Goal: Information Seeking & Learning: Learn about a topic

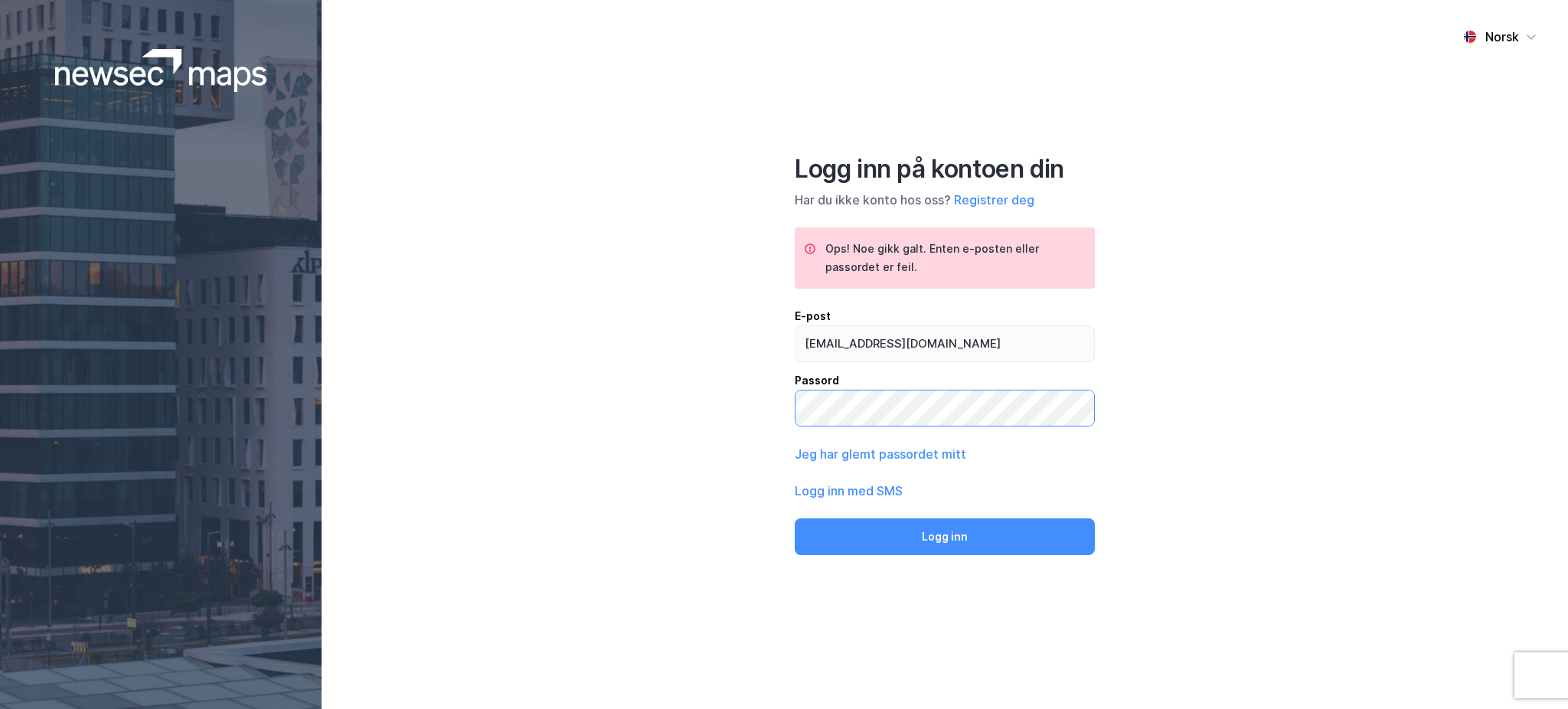
click at [681, 410] on div "Norsk Logg inn på kontoen din Har du ikke konto hos oss? Registrer deg Ops! Noe…" at bounding box center [944, 354] width 1246 height 709
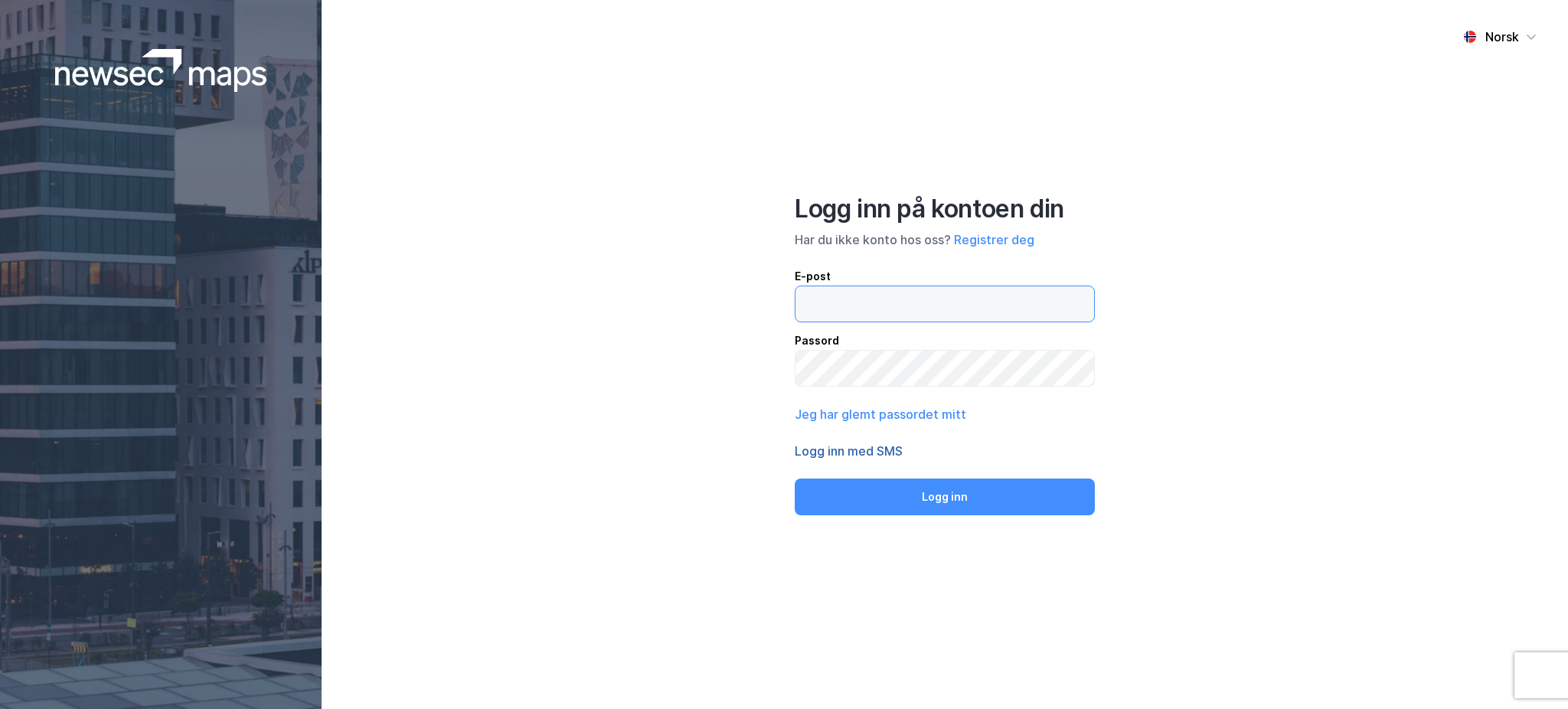
type input "[EMAIL_ADDRESS][DOMAIN_NAME]"
click at [881, 448] on button "Logg inn med SMS" at bounding box center [849, 451] width 108 height 18
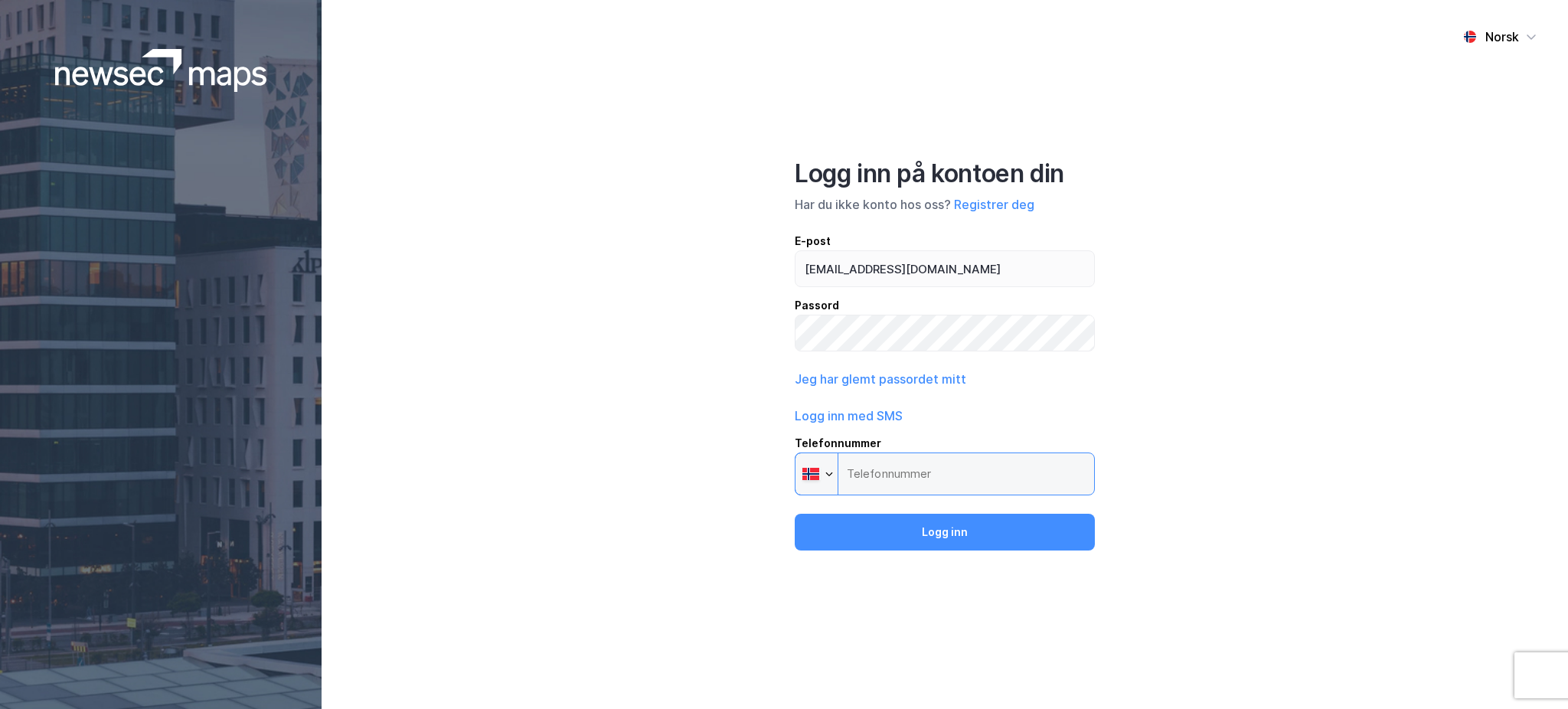
click at [881, 466] on input "Telefonnummer Phone" at bounding box center [944, 474] width 300 height 43
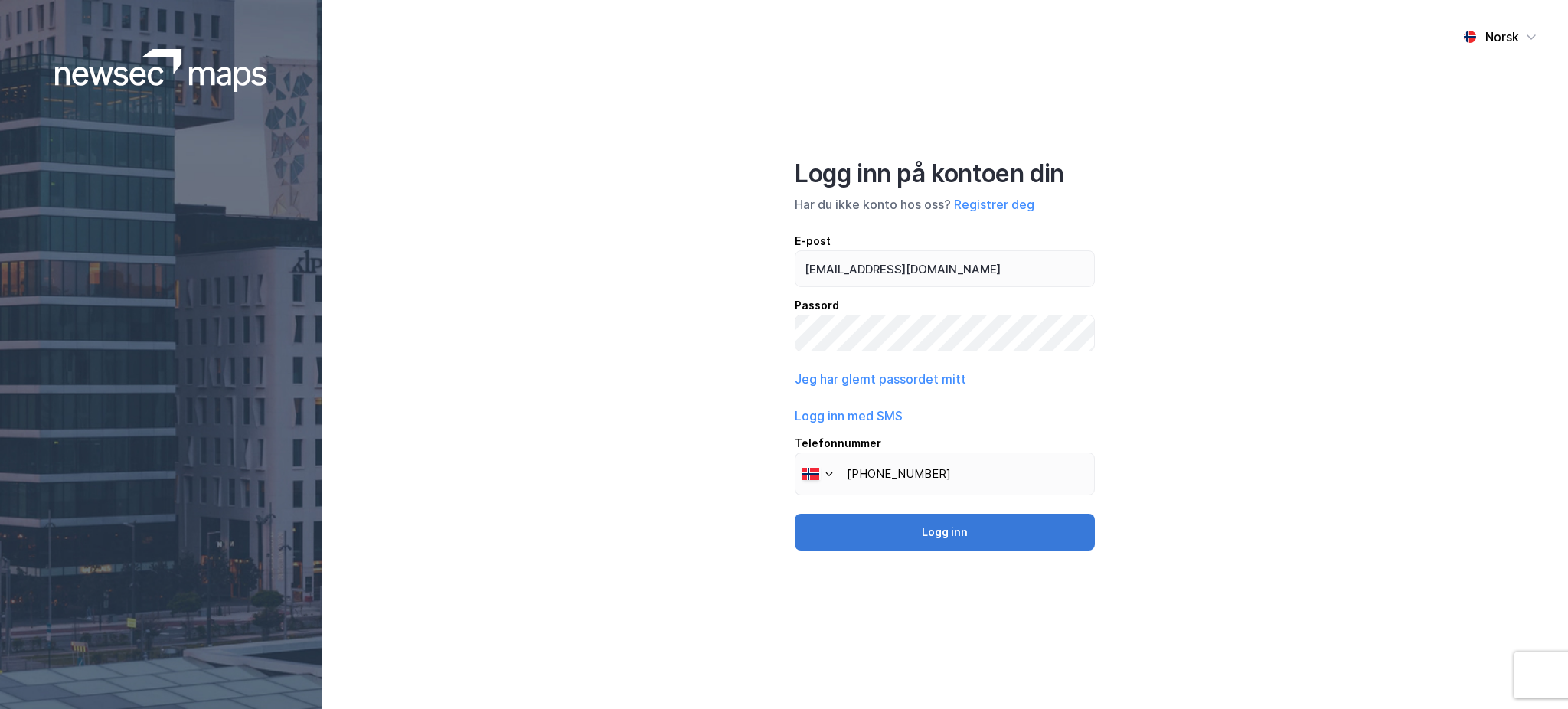
click at [973, 530] on button "Logg inn" at bounding box center [944, 532] width 300 height 36
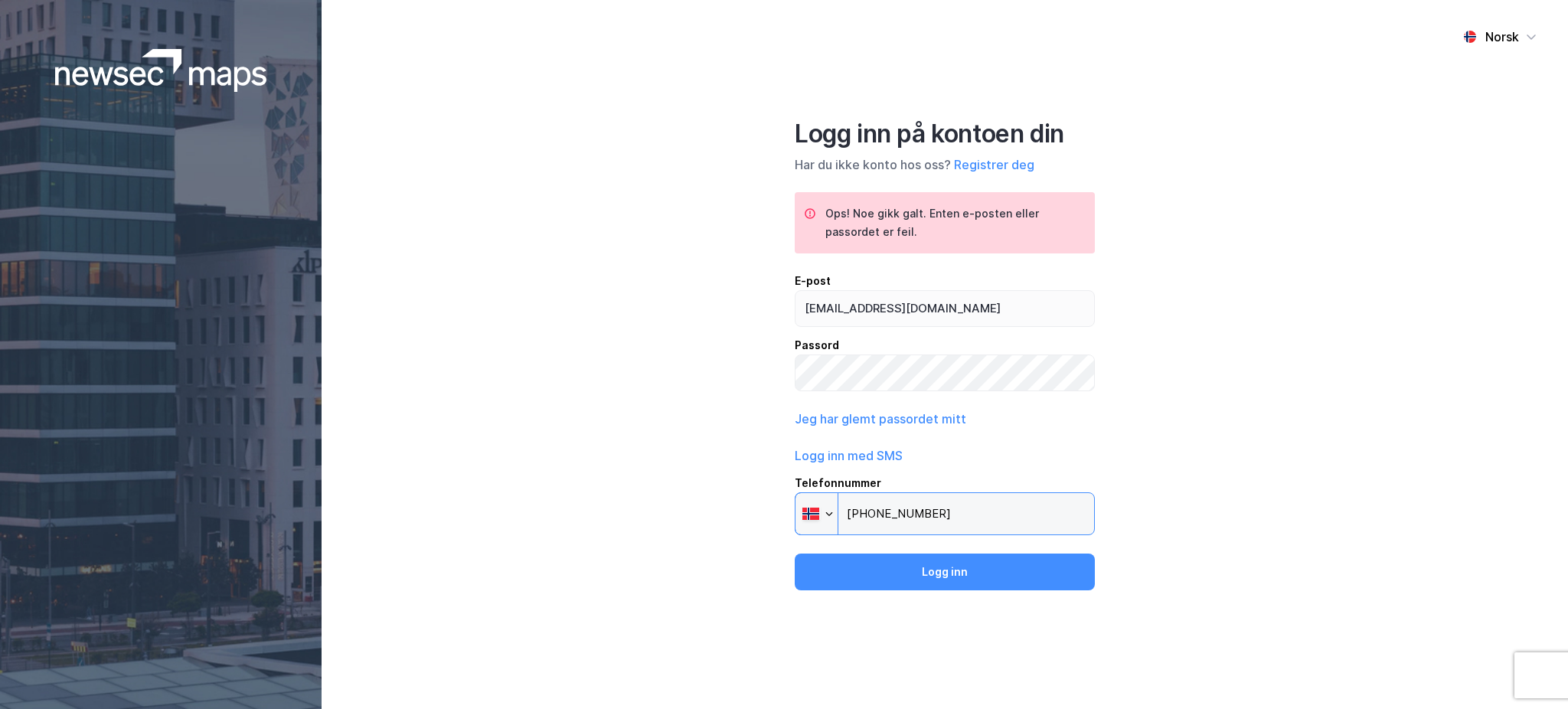
click at [873, 513] on input "+47 915 28 648" at bounding box center [944, 514] width 300 height 43
click at [1304, 415] on div "Norsk Logg inn på kontoen din Har du ikke konto hos oss? Registrer deg Ops! Noe…" at bounding box center [944, 354] width 1246 height 709
click at [1011, 507] on input "+47" at bounding box center [944, 514] width 300 height 43
type input "+47 915 28 648"
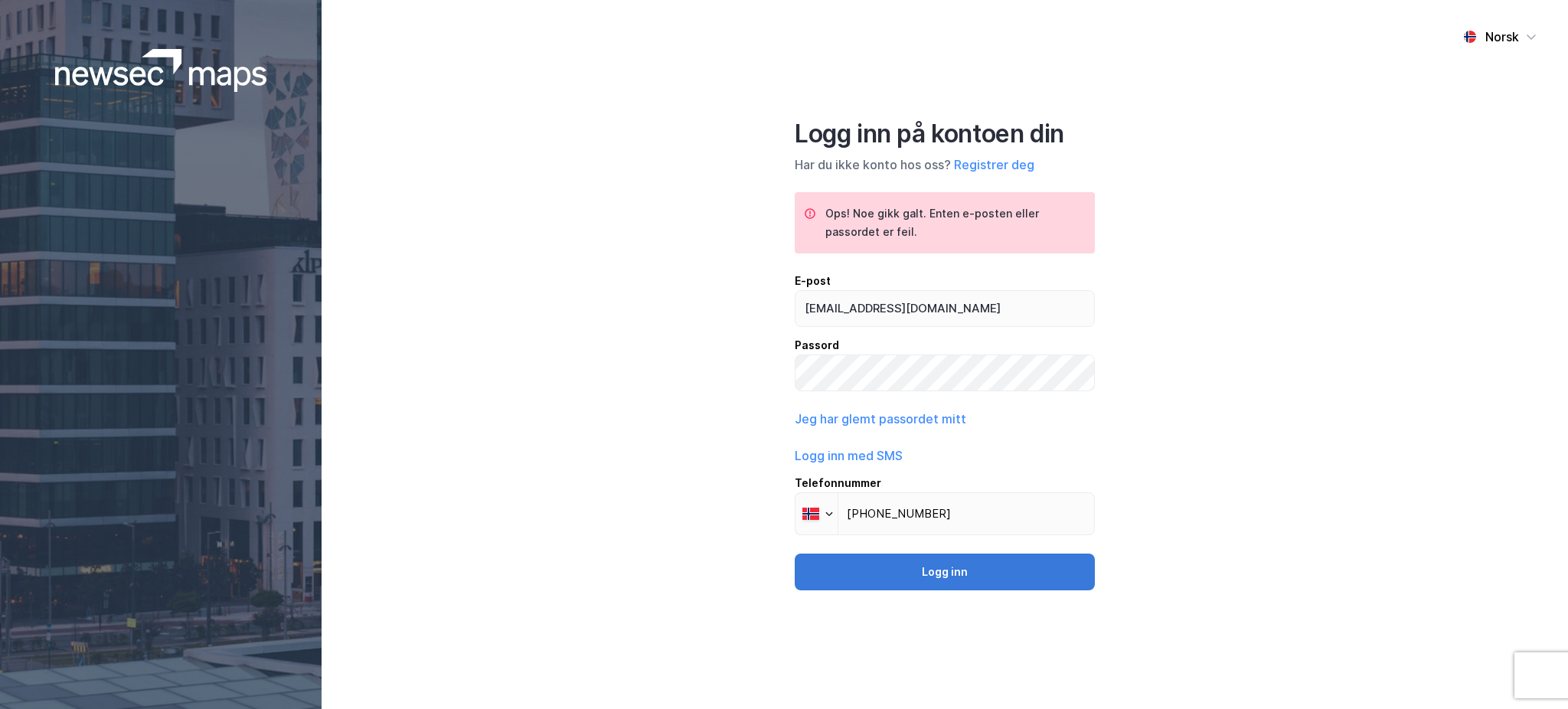
click at [920, 572] on button "Logg inn" at bounding box center [944, 572] width 300 height 36
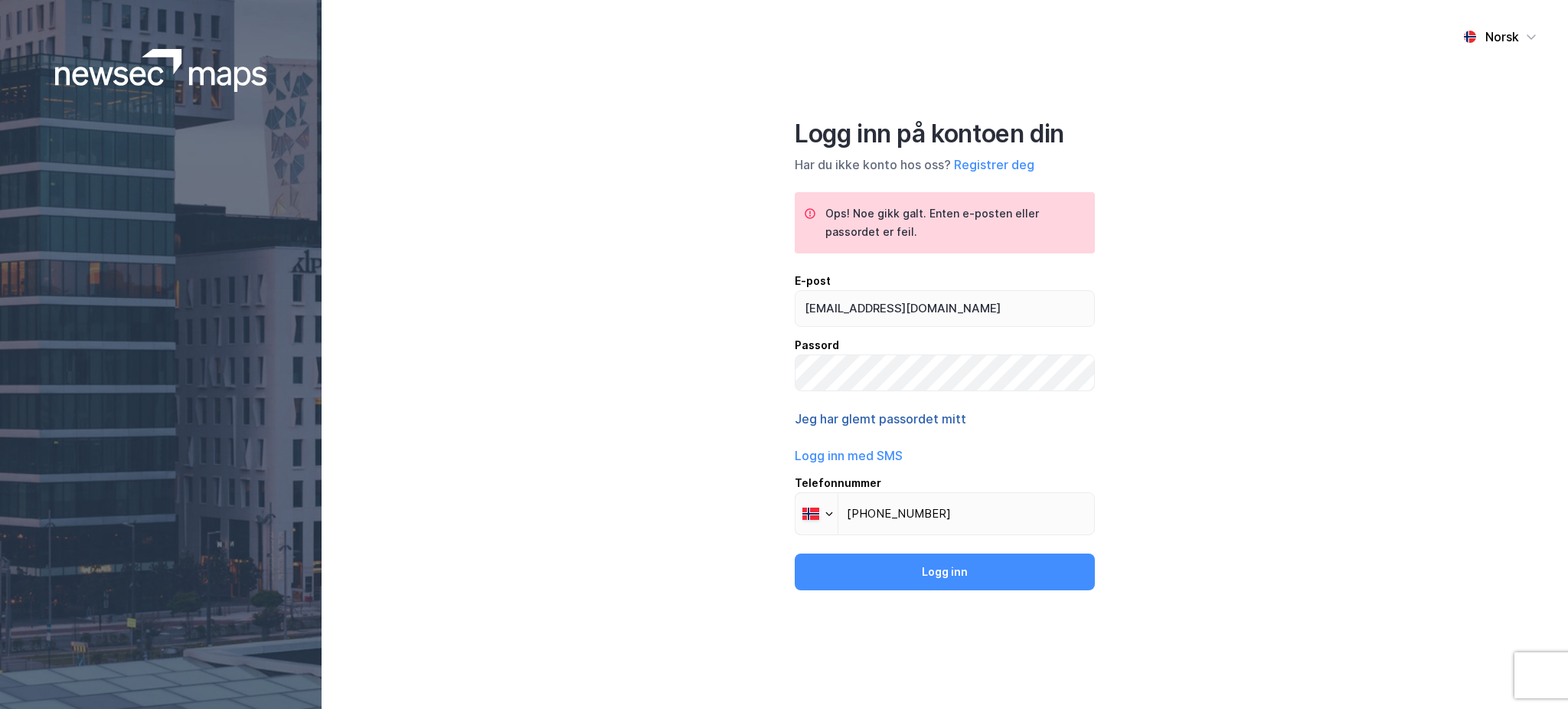
click at [859, 424] on button "Jeg har glemt passordet mitt" at bounding box center [880, 419] width 171 height 18
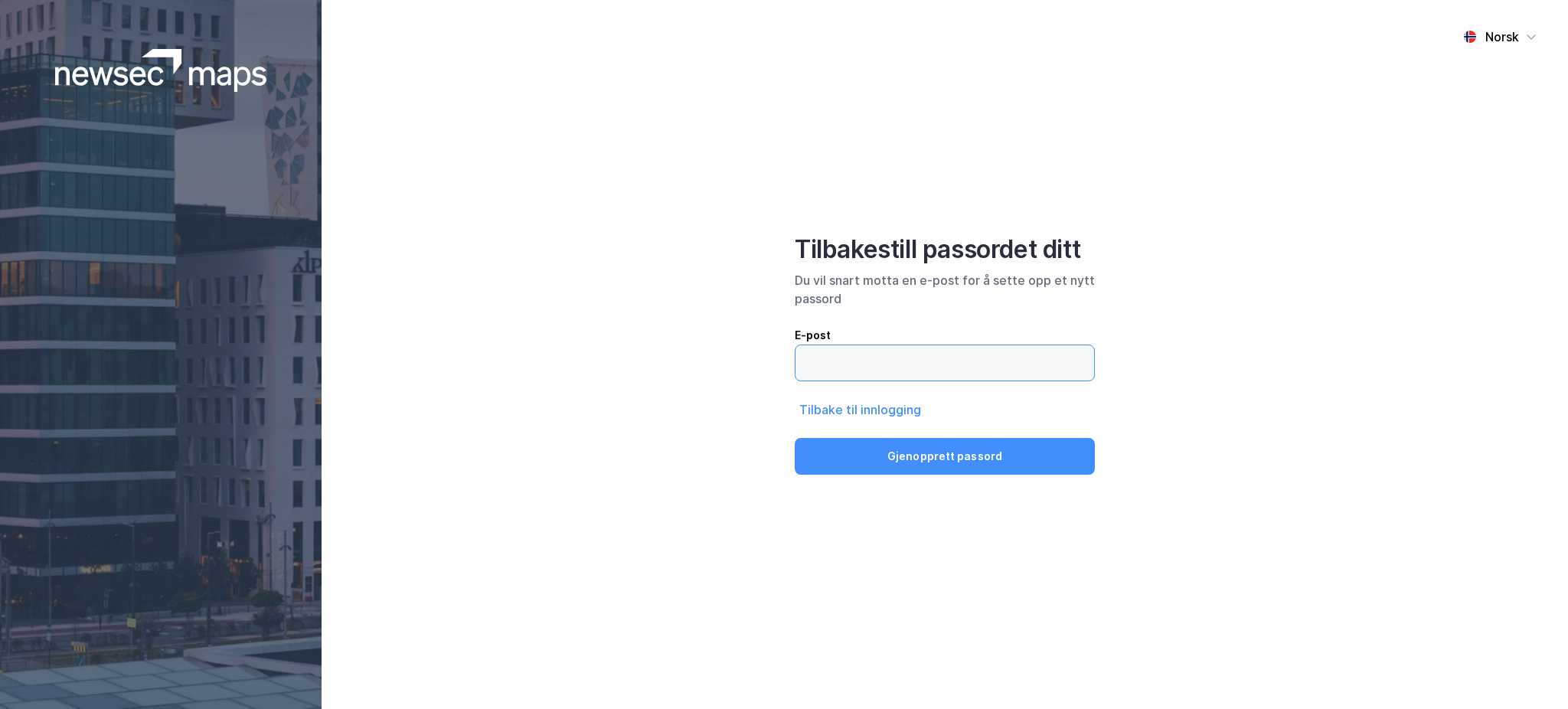
click at [876, 376] on input "email" at bounding box center [944, 363] width 299 height 36
type input "[EMAIL_ADDRESS][DOMAIN_NAME]"
click at [939, 442] on button "Gjenopprett passord" at bounding box center [944, 457] width 300 height 36
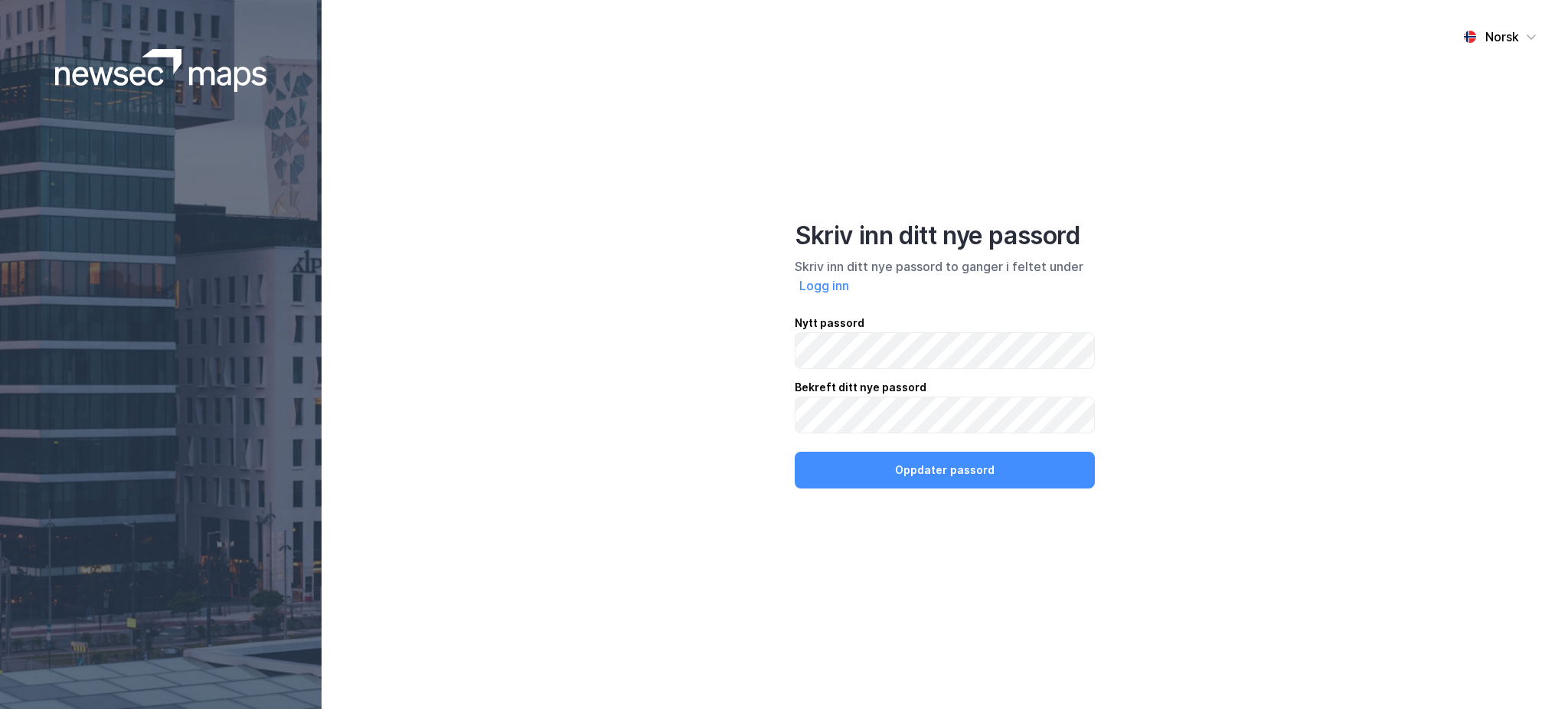
click at [872, 490] on div "Norsk Skriv inn ditt nye passord Skriv inn ditt nye passord to ganger i feltet …" at bounding box center [944, 354] width 1246 height 709
click at [877, 484] on button "Oppdater passord" at bounding box center [944, 470] width 300 height 36
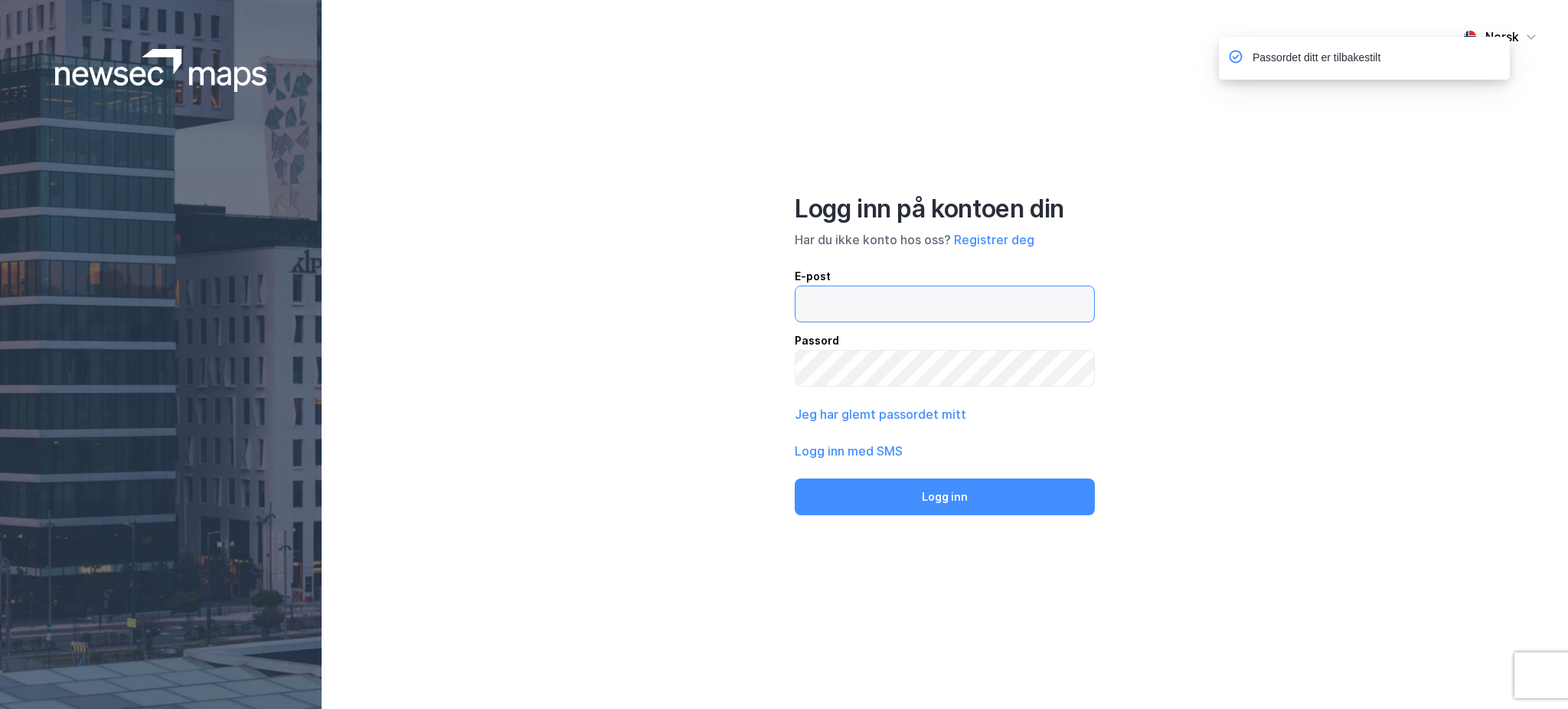
type input "[EMAIL_ADDRESS][DOMAIN_NAME]"
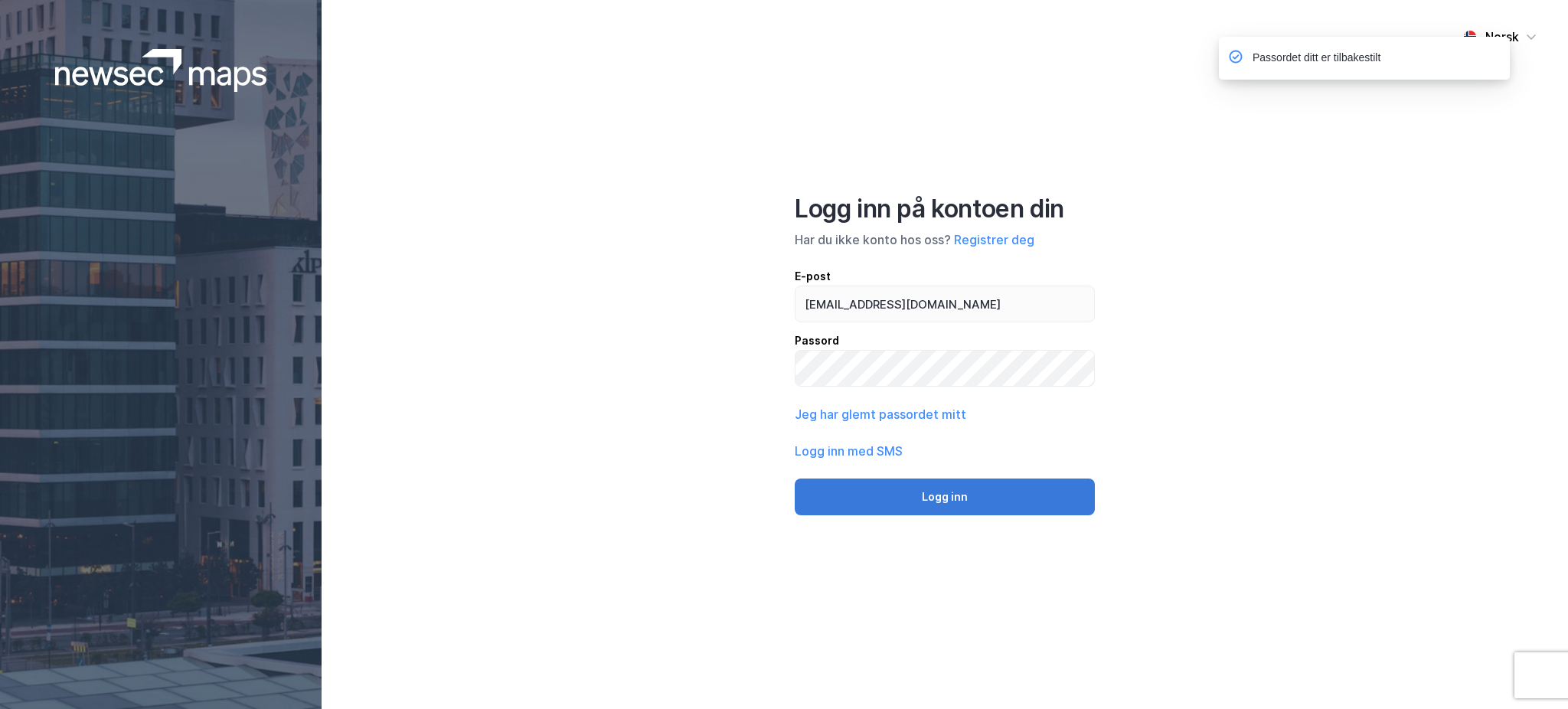
click at [910, 491] on button "Logg inn" at bounding box center [944, 497] width 300 height 36
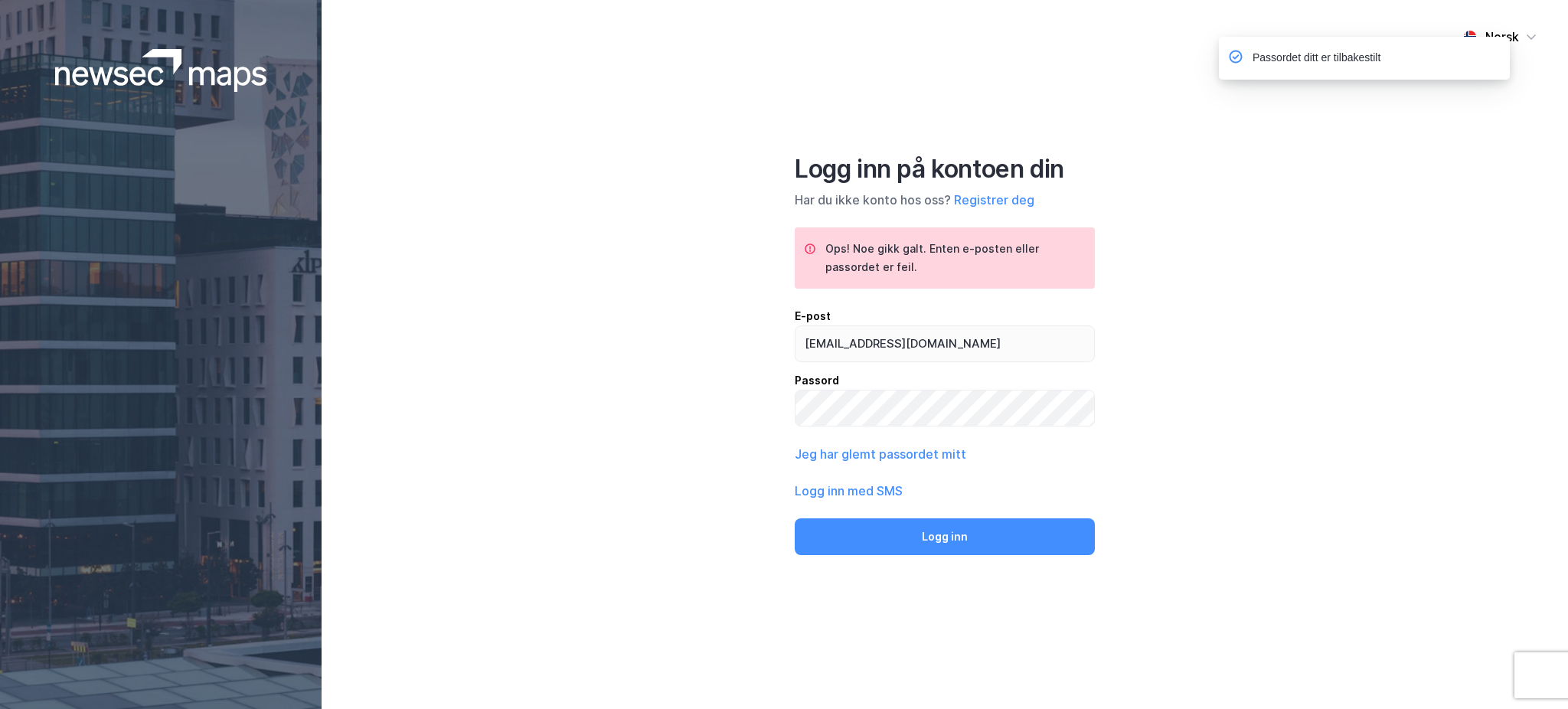
click at [883, 441] on div "Logg inn på kontoen din Har du ikke konto hos oss? Registrer deg Ops! Noe gikk …" at bounding box center [944, 354] width 300 height 401
click at [795, 519] on button "Logg inn" at bounding box center [944, 537] width 300 height 36
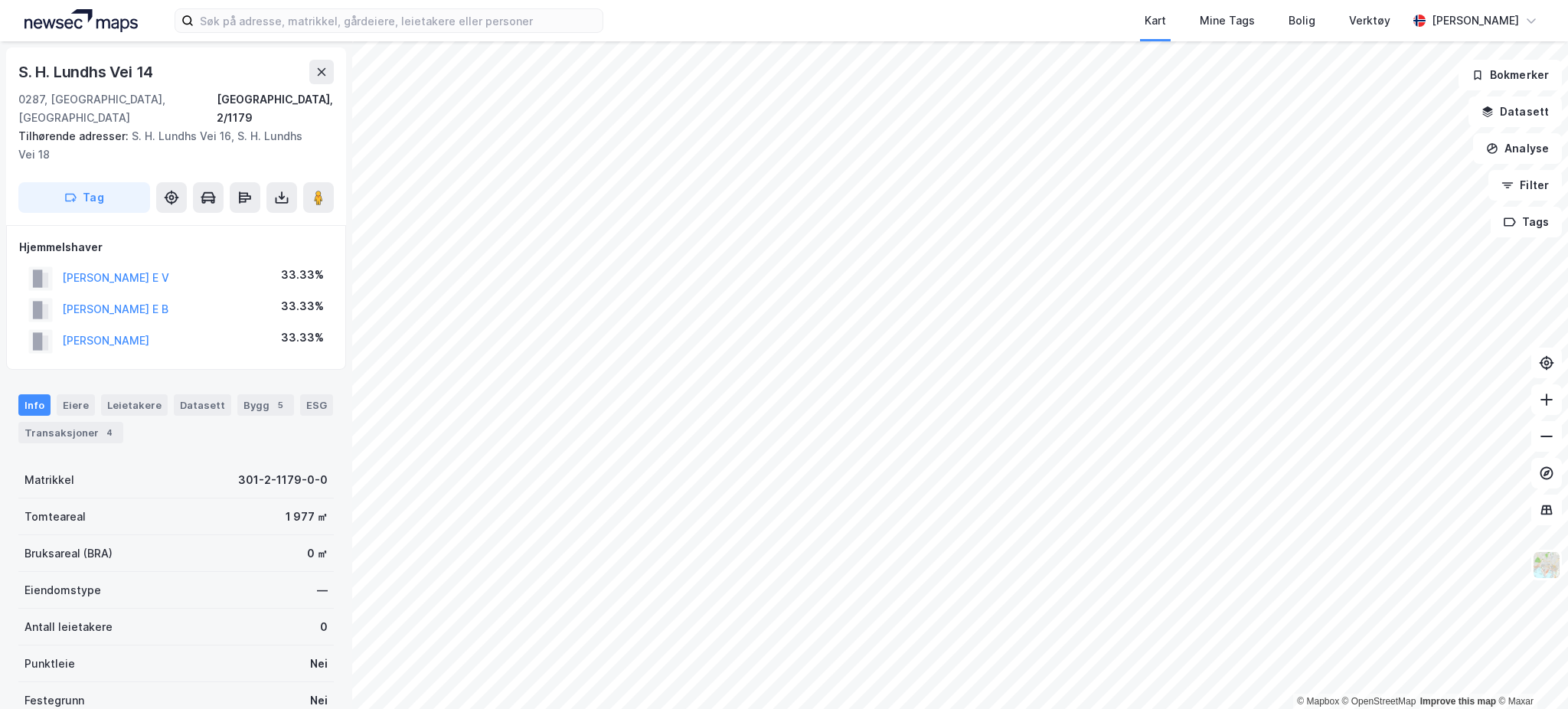
click at [1011, 708] on html "Kart Mine Tags Bolig Verktøy [PERSON_NAME] © Mapbox © OpenStreetMap Improve thi…" at bounding box center [784, 354] width 1568 height 709
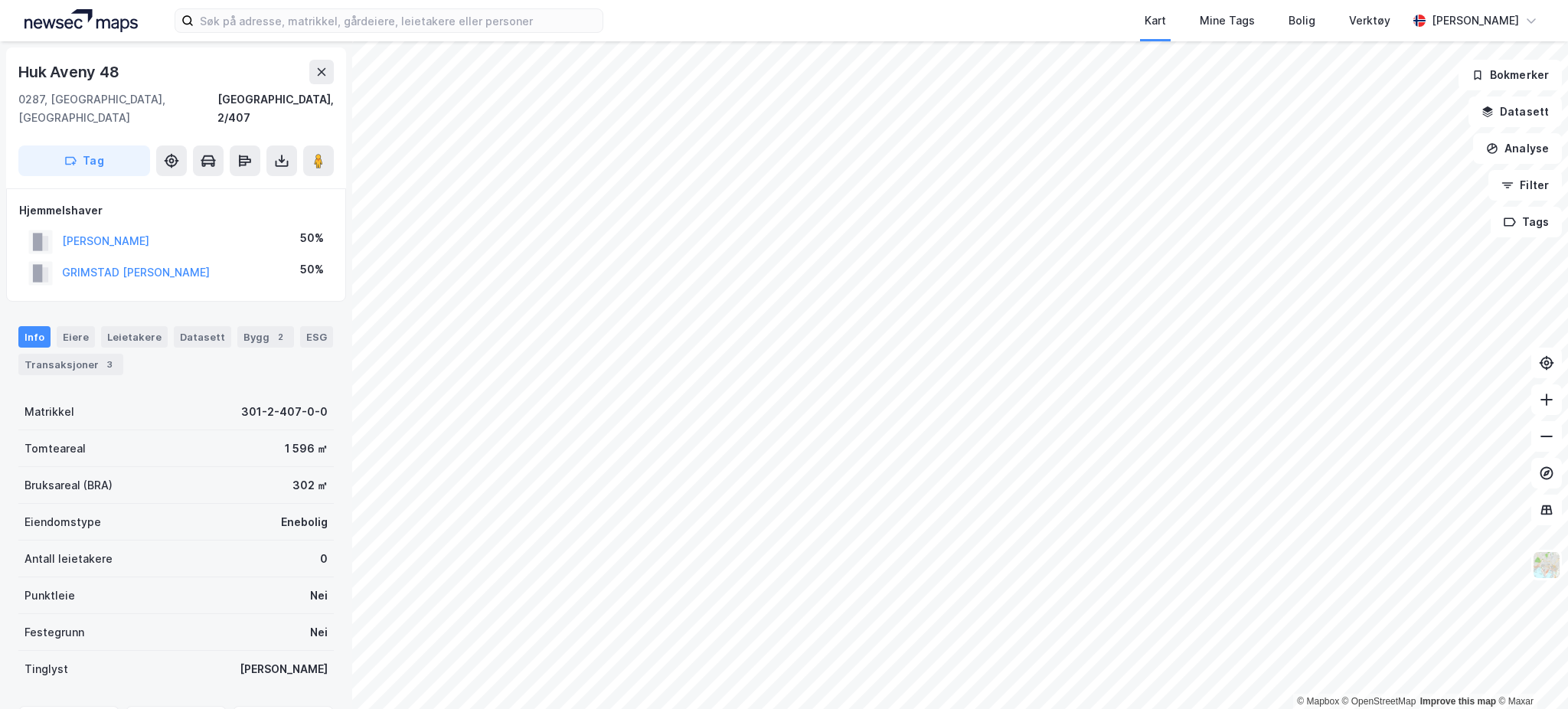
scroll to position [127, 0]
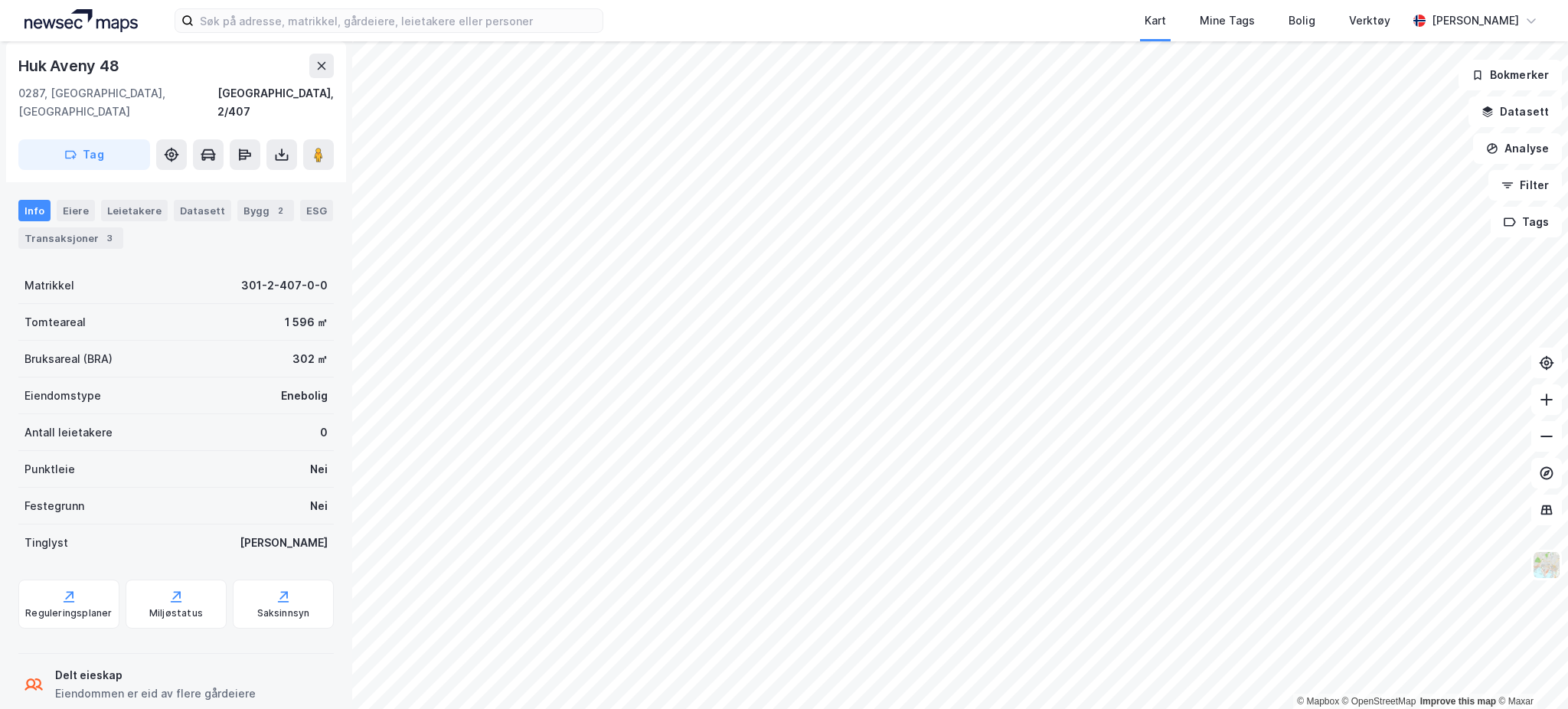
click at [969, 708] on html "Kart Mine Tags Bolig Verktøy [PERSON_NAME] © Mapbox © OpenStreetMap Improve thi…" at bounding box center [784, 354] width 1568 height 709
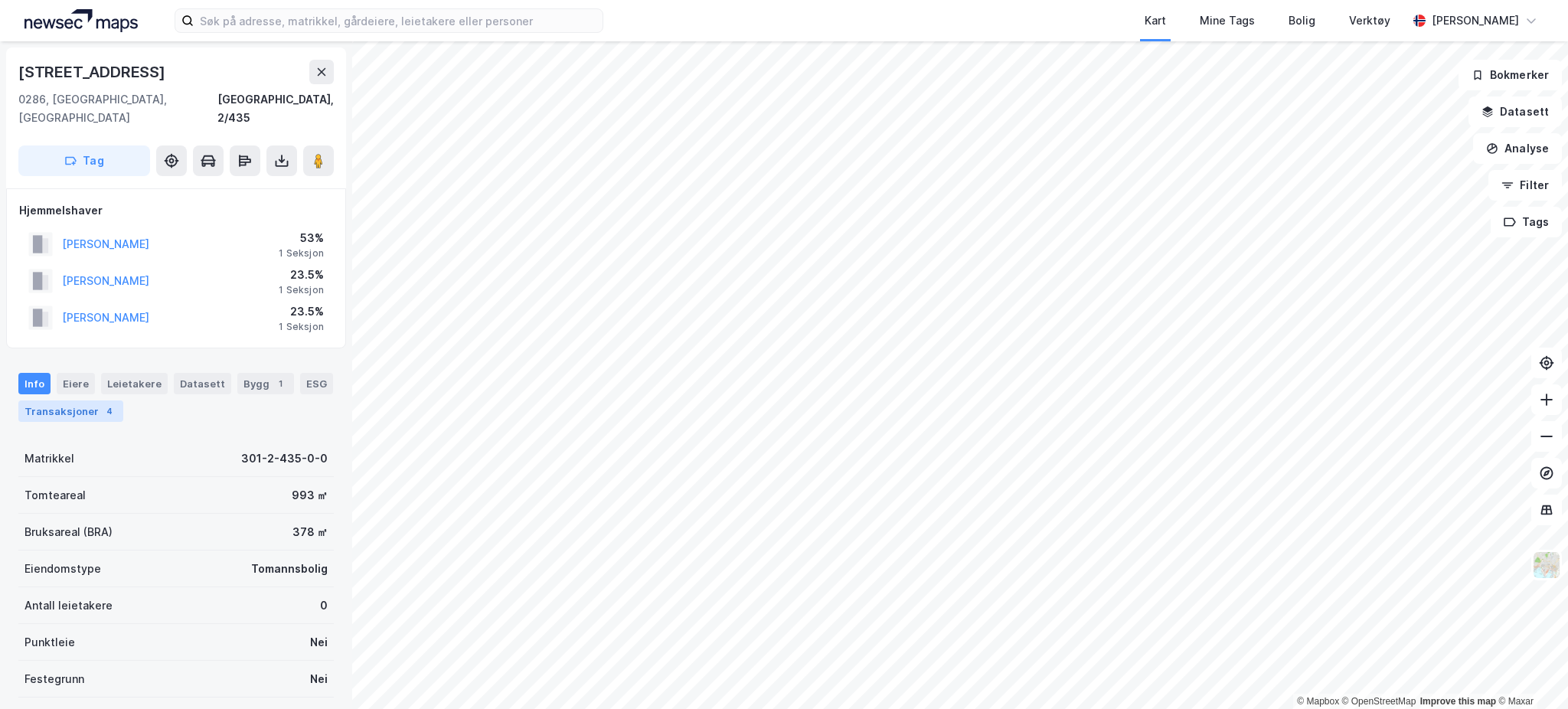
click at [123, 400] on div "Transaksjoner 4" at bounding box center [70, 411] width 105 height 22
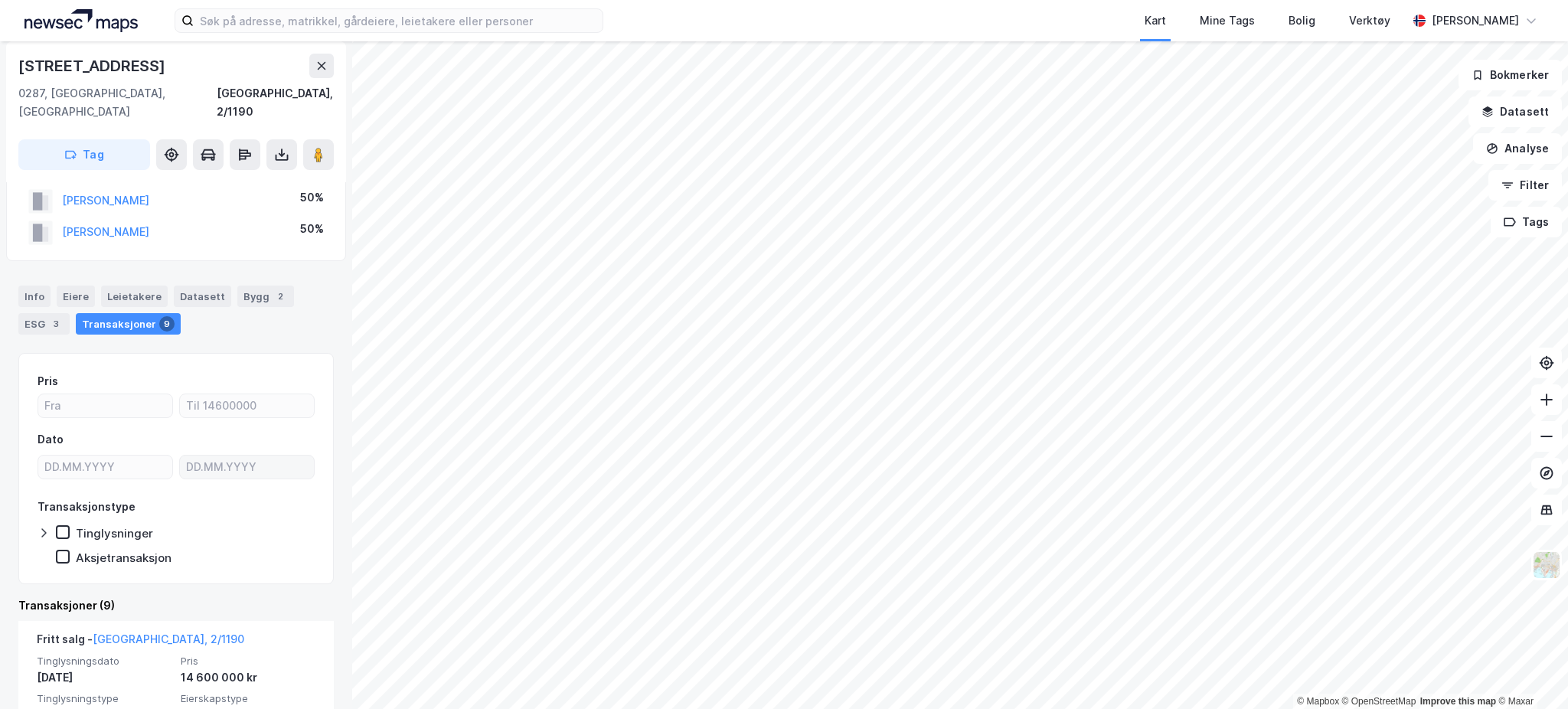
scroll to position [41, 0]
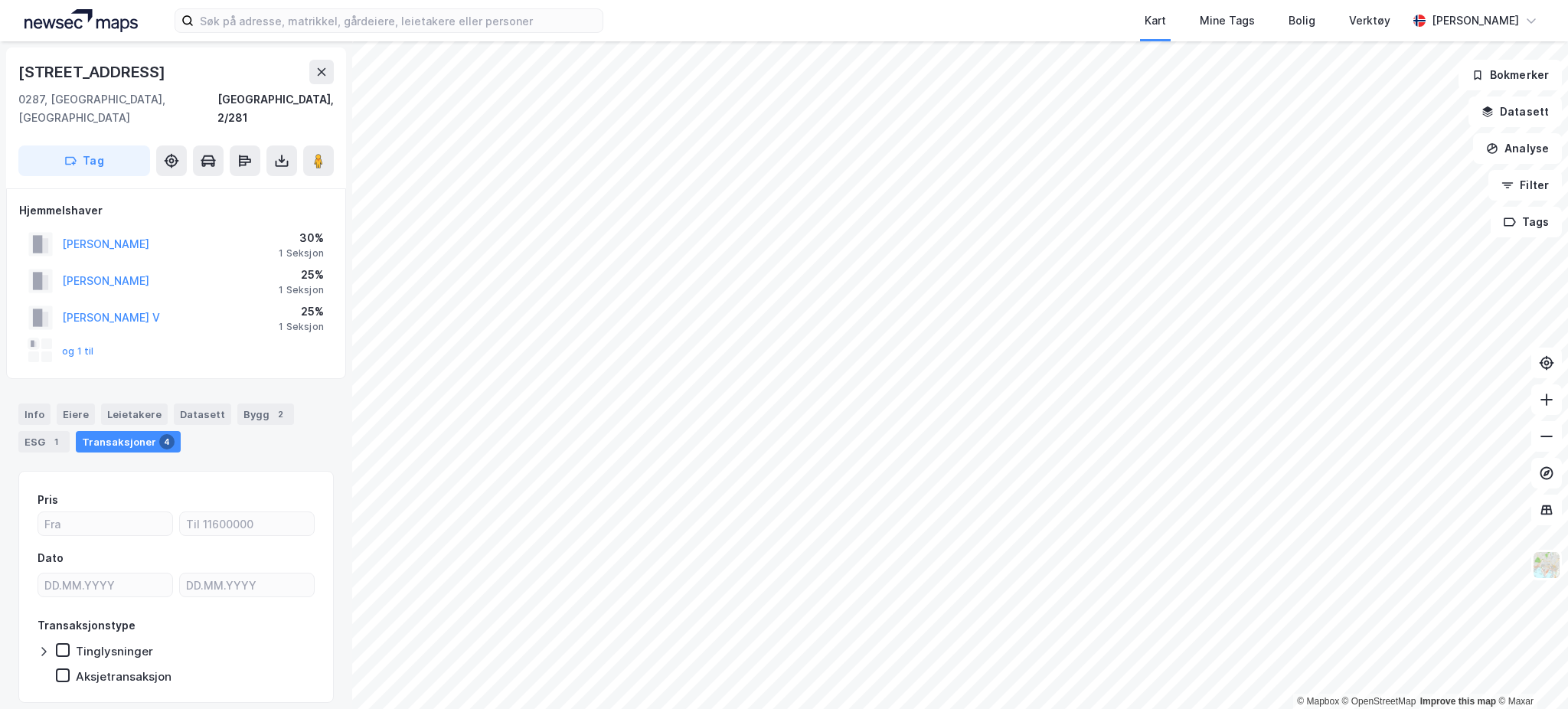
scroll to position [1, 0]
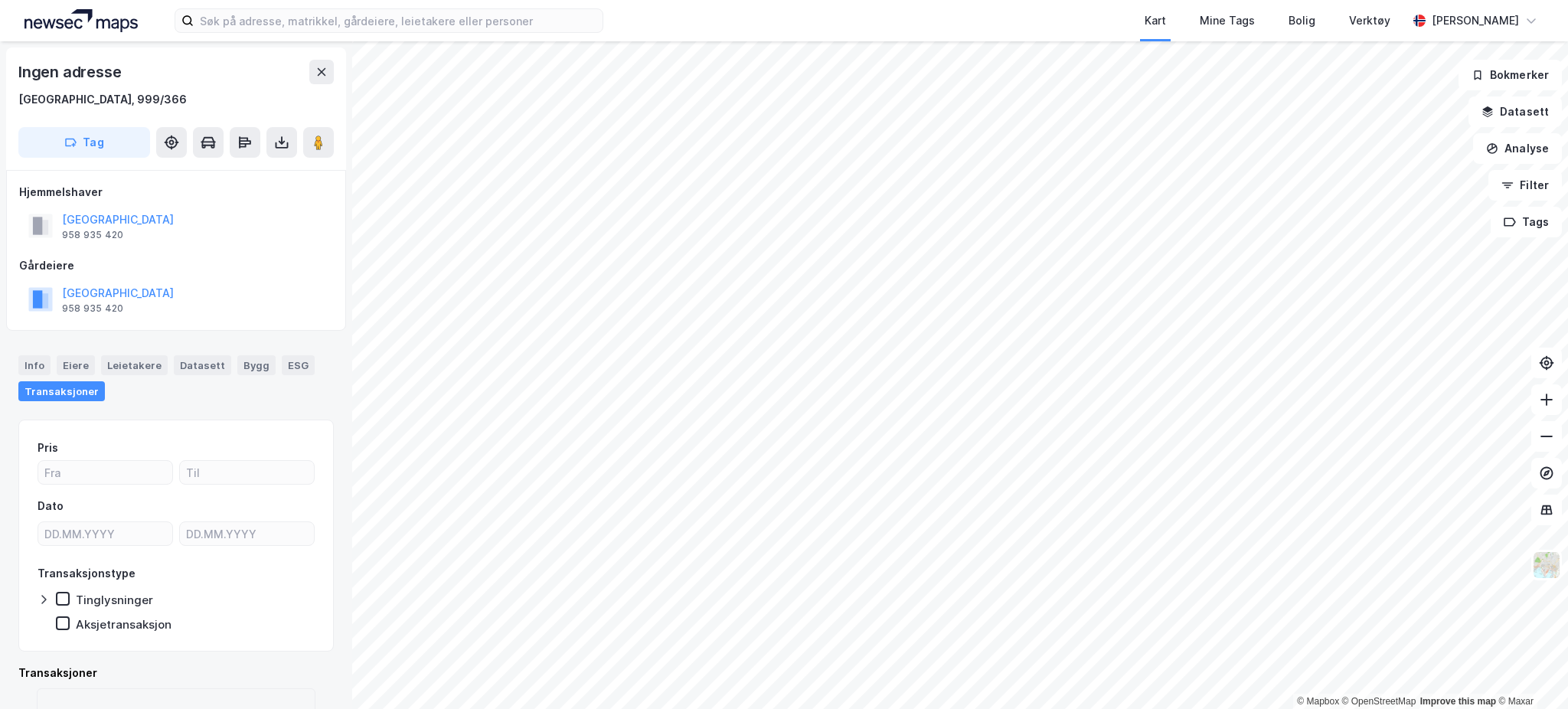
scroll to position [1, 0]
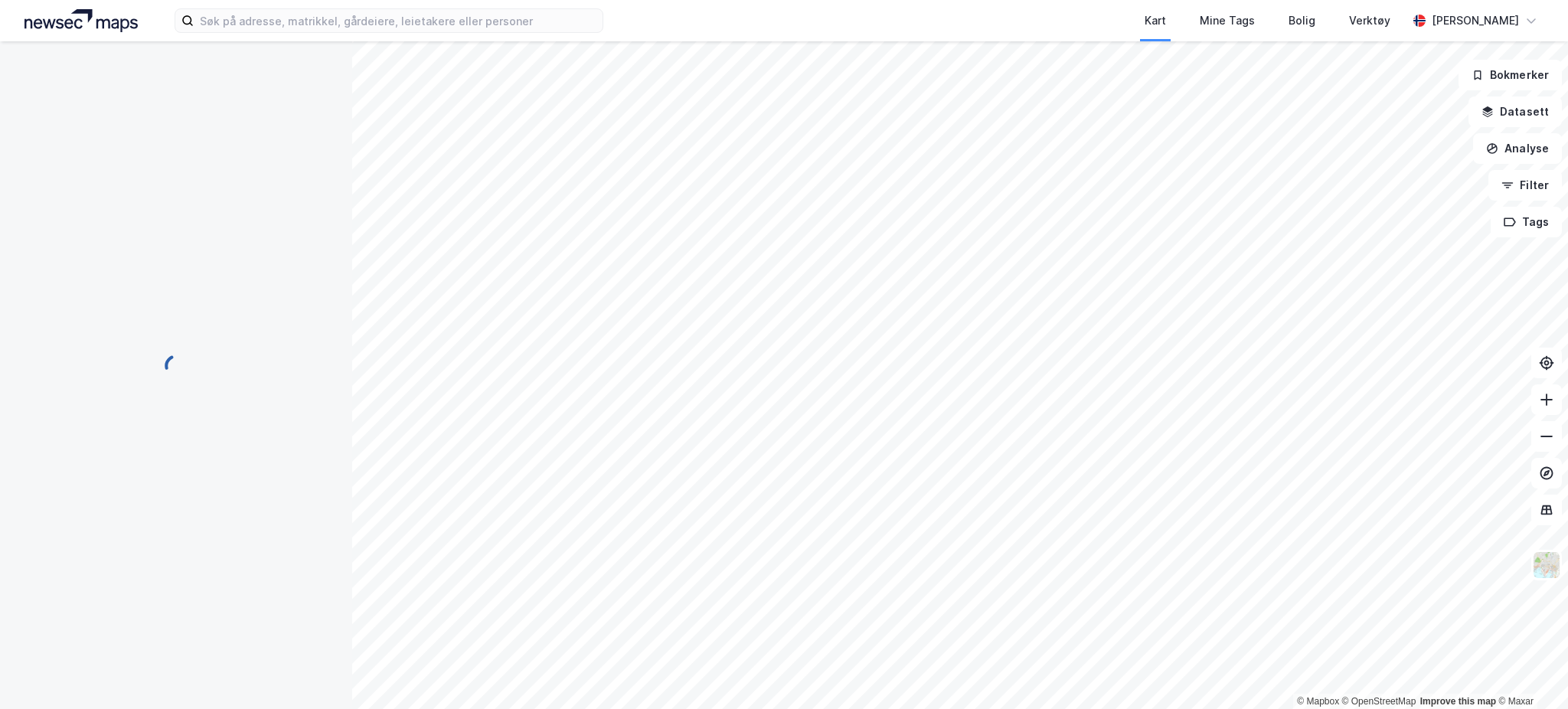
scroll to position [1, 0]
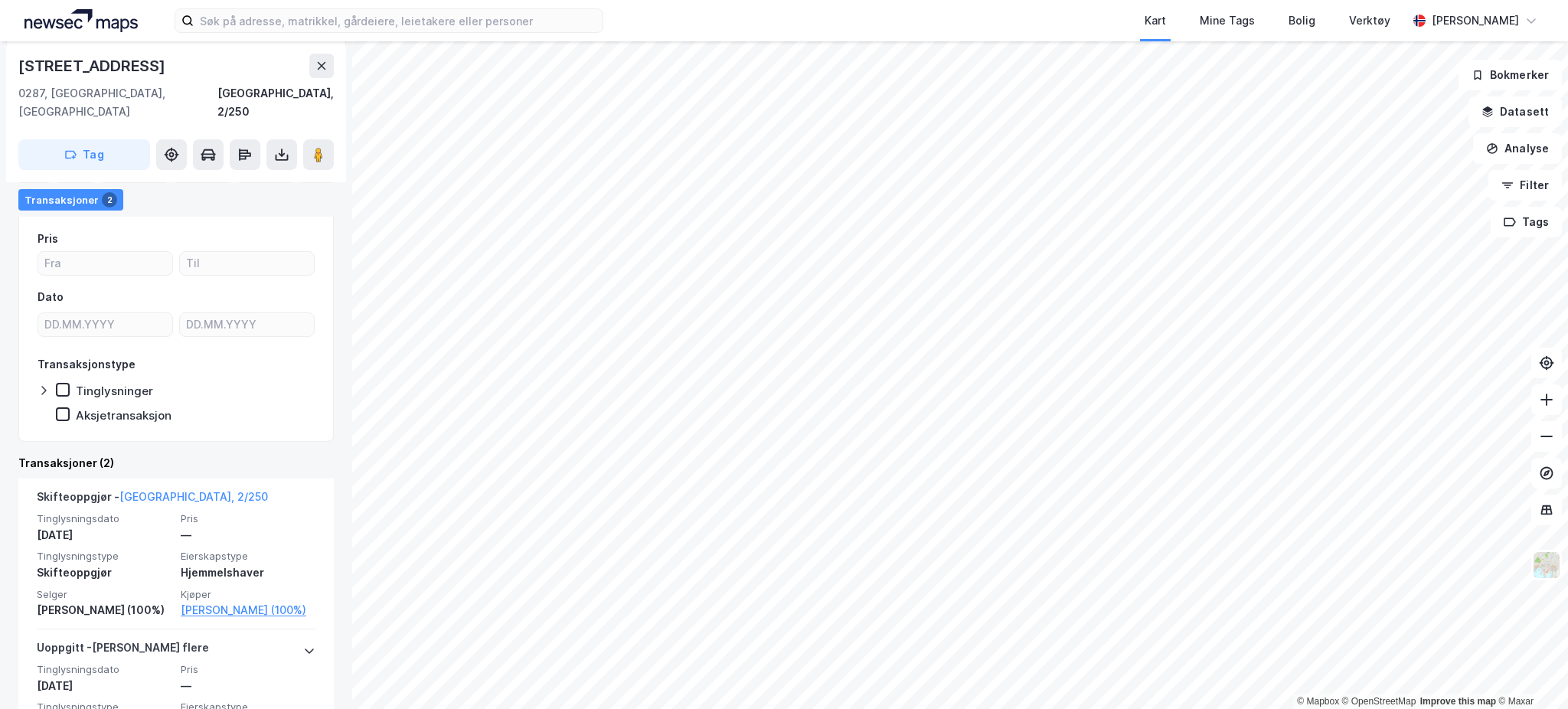
scroll to position [153, 0]
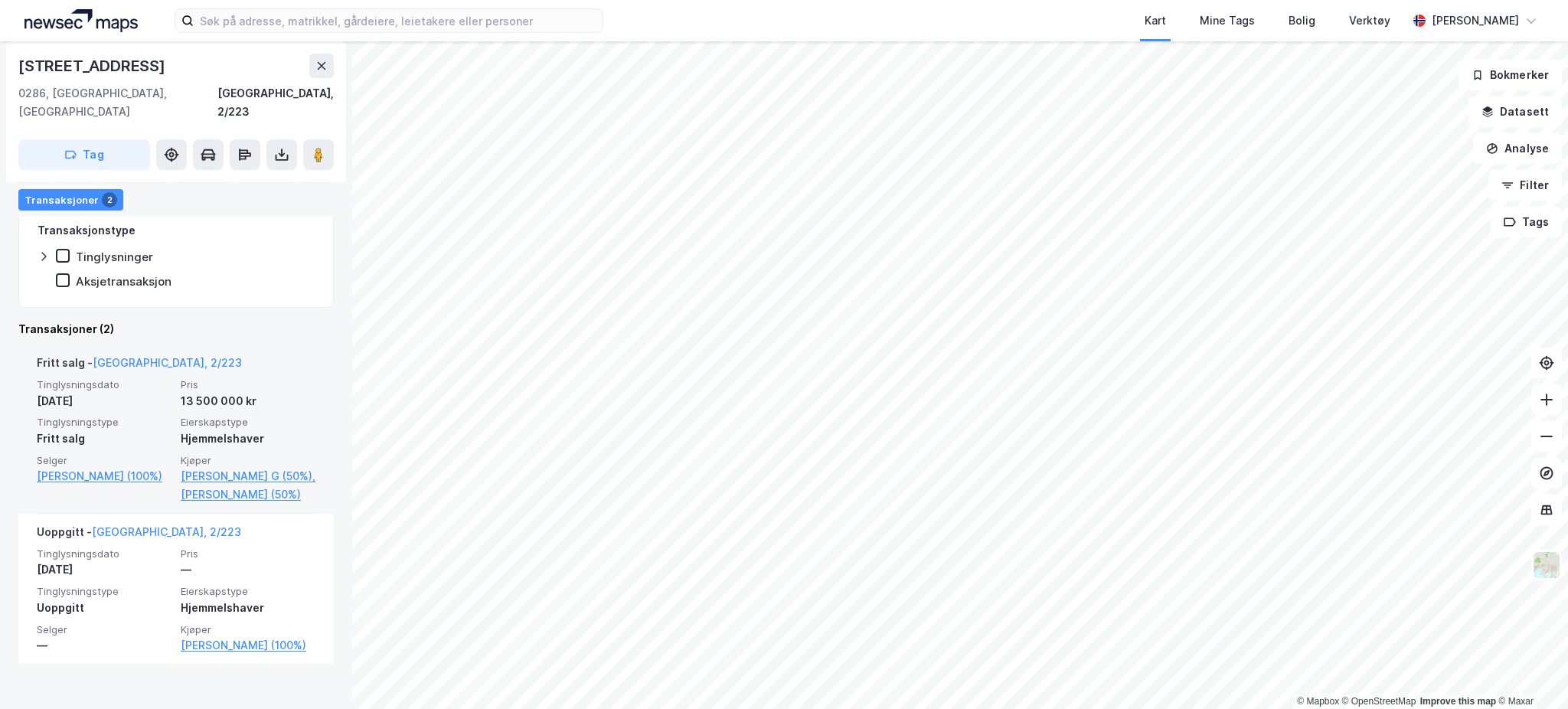
scroll to position [325, 0]
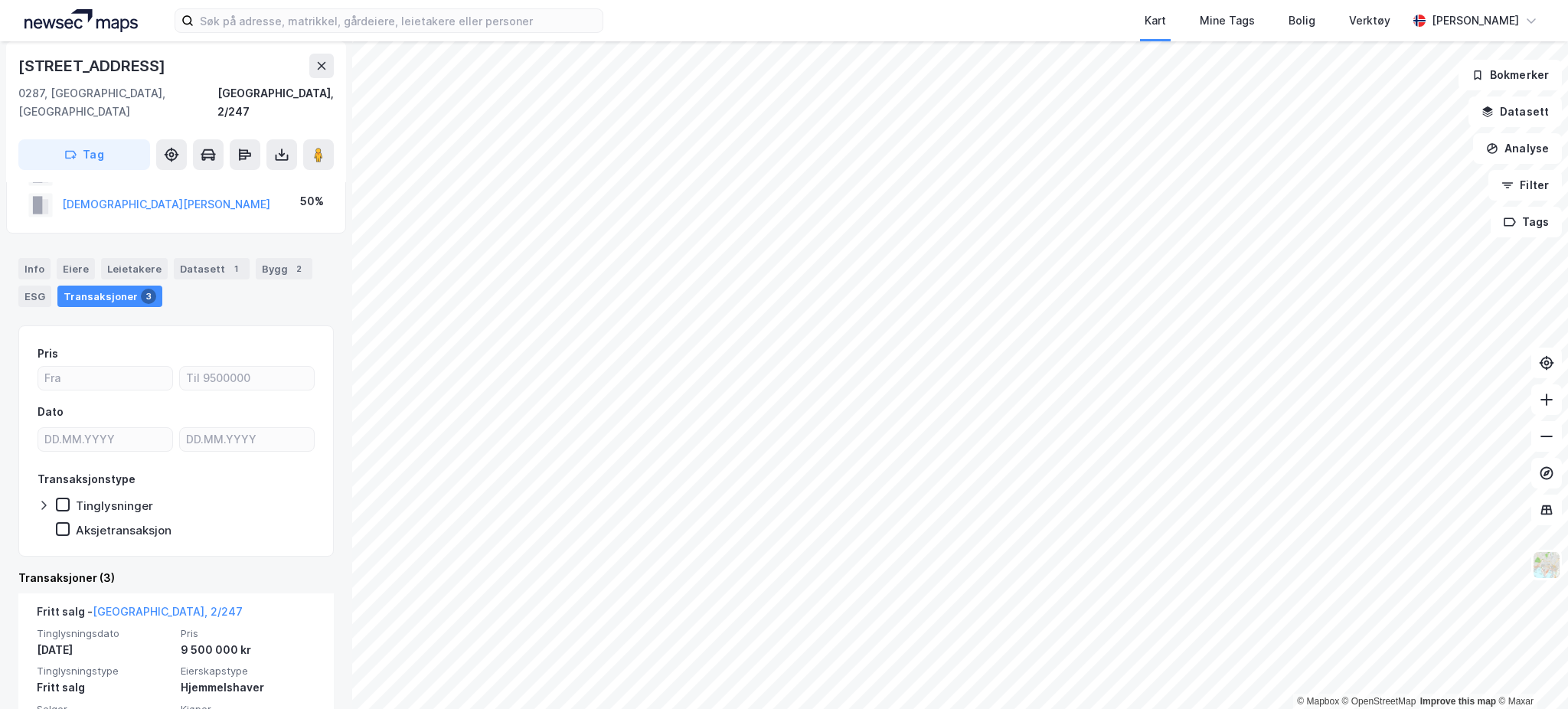
scroll to position [69, 0]
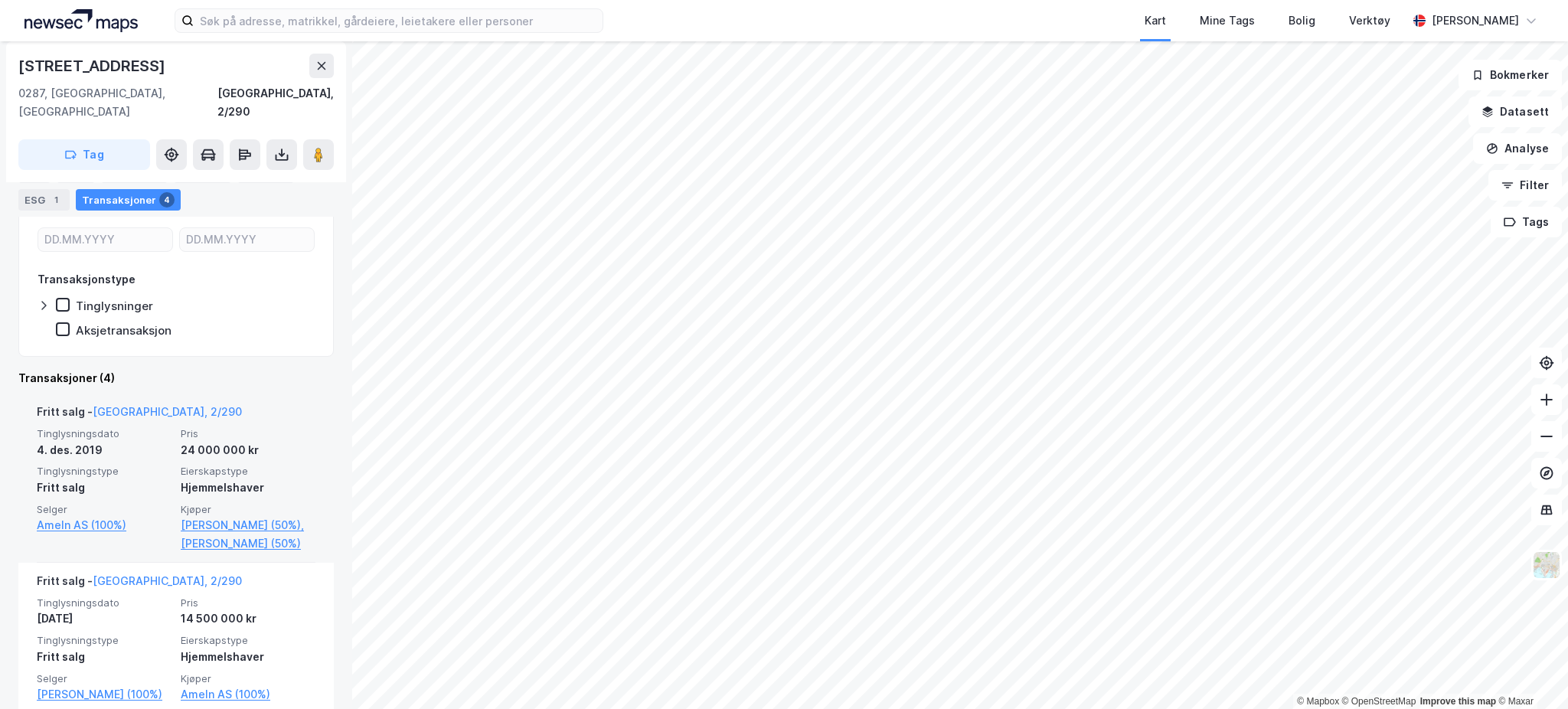
scroll to position [272, 0]
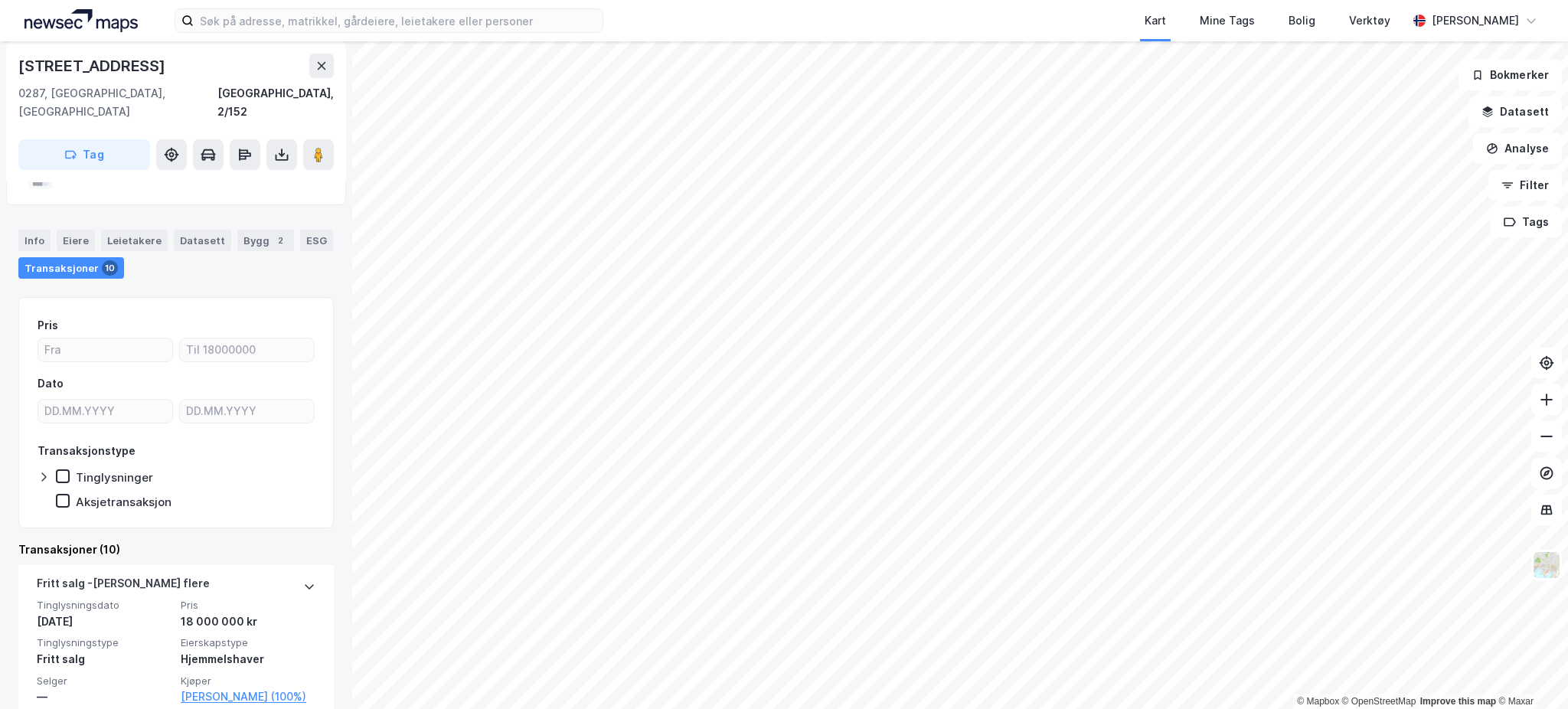
scroll to position [66, 0]
